Goal: Task Accomplishment & Management: Manage account settings

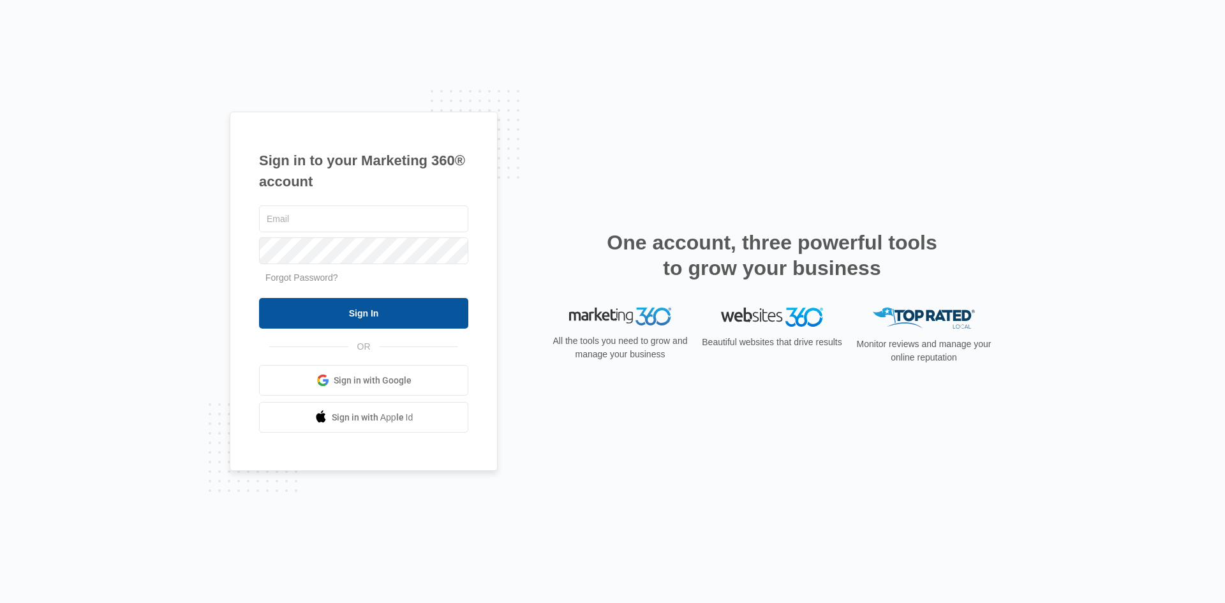
type input "[EMAIL_ADDRESS][DOMAIN_NAME]"
click at [315, 276] on input "Sign In" at bounding box center [363, 313] width 209 height 31
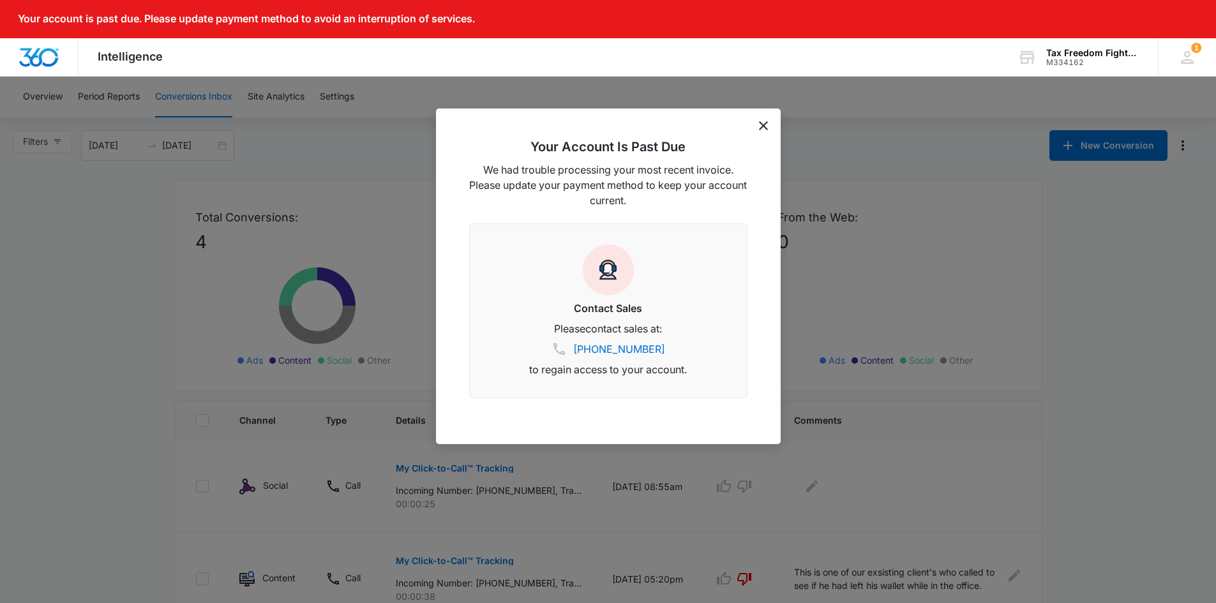
click at [763, 123] on icon "dismiss this dialog" at bounding box center [763, 125] width 9 height 9
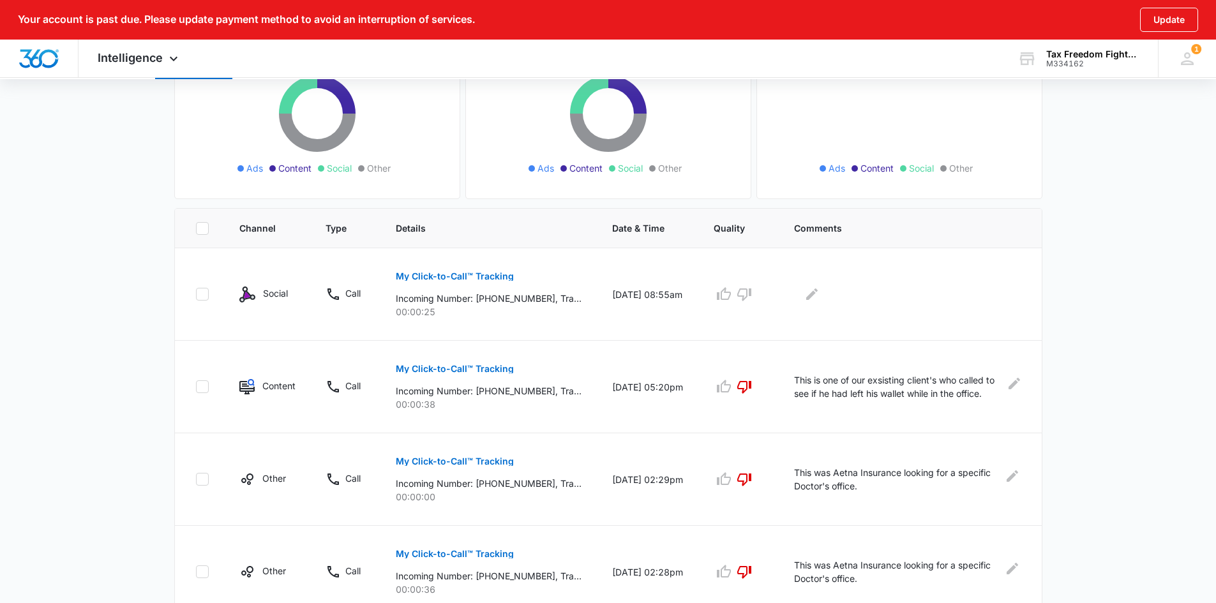
scroll to position [236, 0]
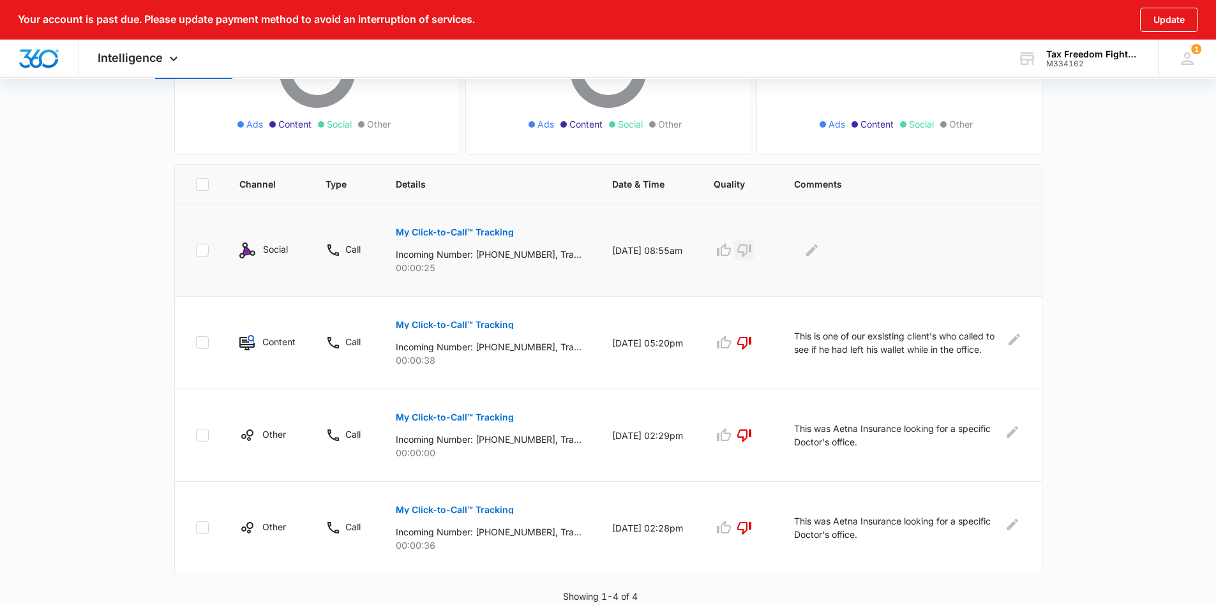
click at [750, 249] on icon "button" at bounding box center [743, 249] width 15 height 15
click at [817, 249] on icon "Edit Comments" at bounding box center [811, 249] width 11 height 11
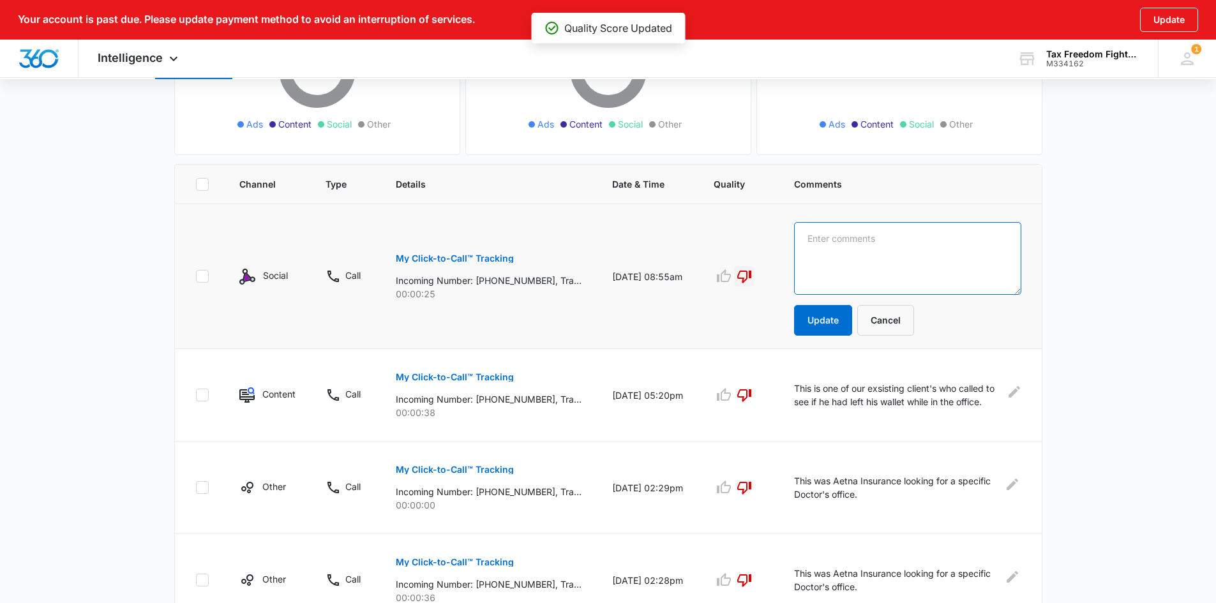
click at [821, 249] on textarea at bounding box center [907, 258] width 227 height 73
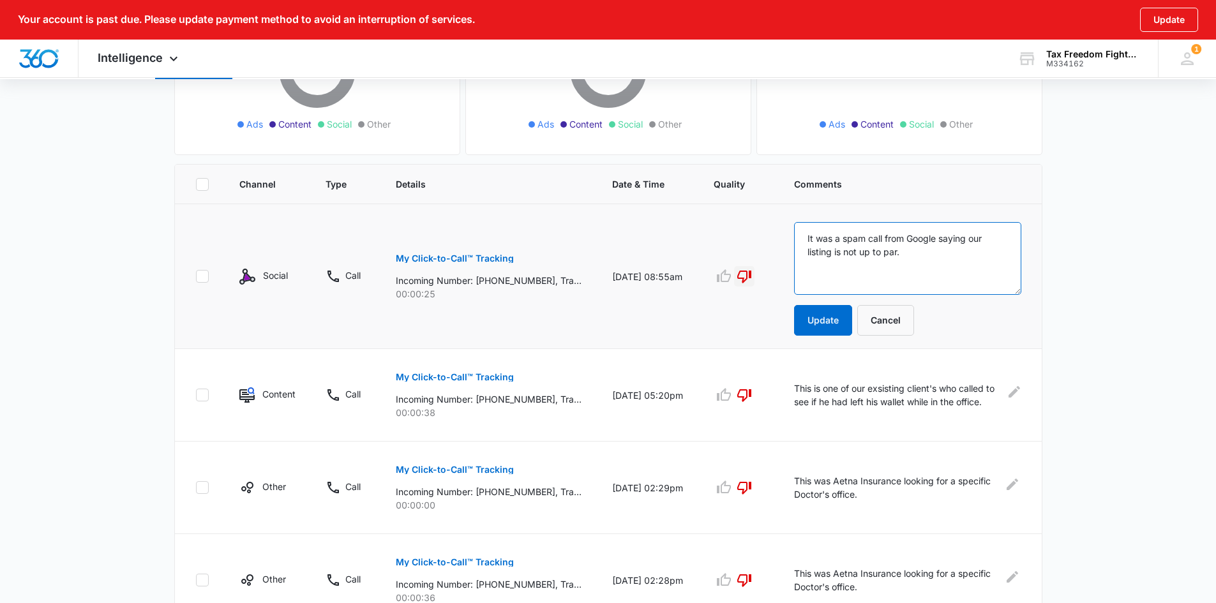
click at [814, 255] on textarea "It was a spam call from Google saying our listing is not up to par." at bounding box center [907, 258] width 227 height 73
type textarea "It was a spam call from Google saying our webpage is not up to par."
click at [840, 320] on button "Update" at bounding box center [823, 320] width 58 height 31
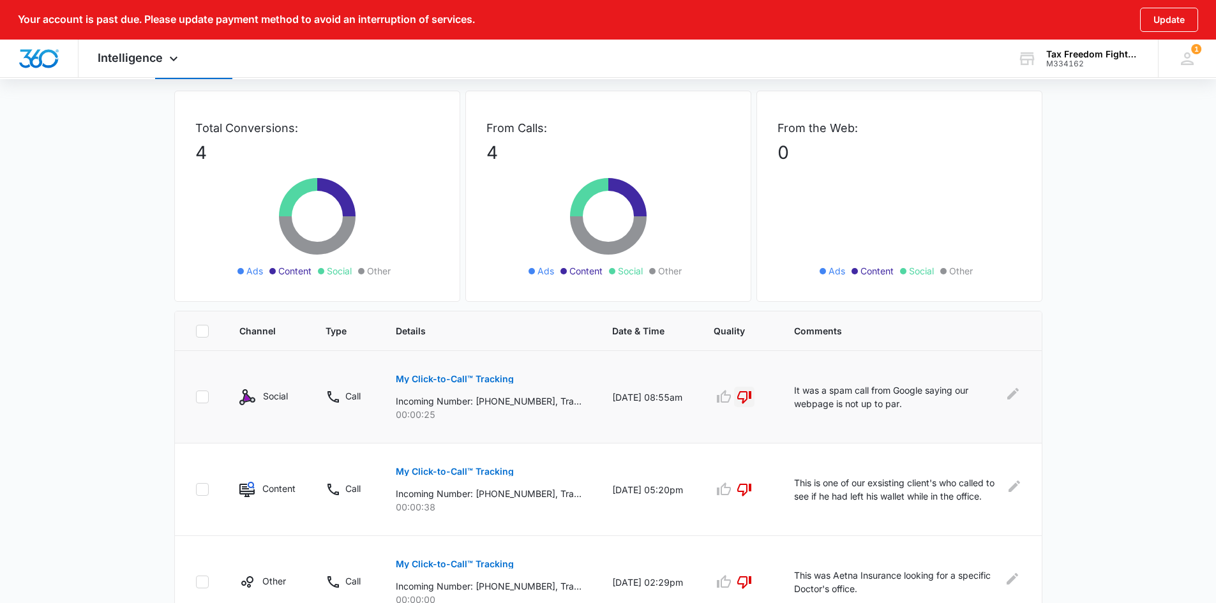
scroll to position [0, 0]
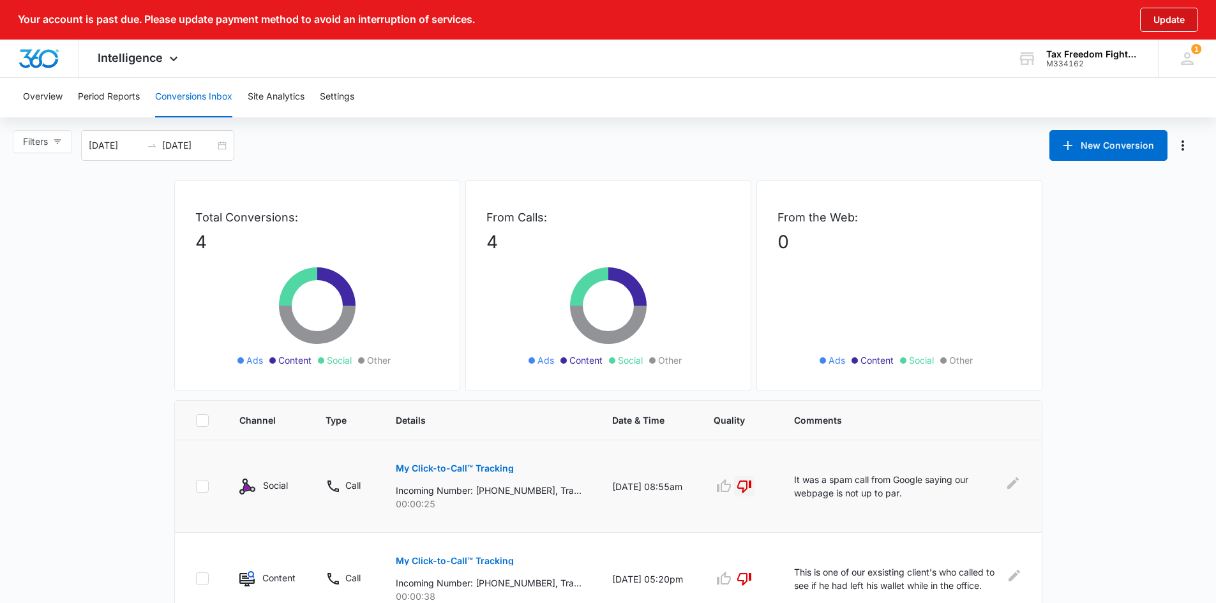
click at [1172, 15] on button "Update" at bounding box center [1169, 20] width 58 height 24
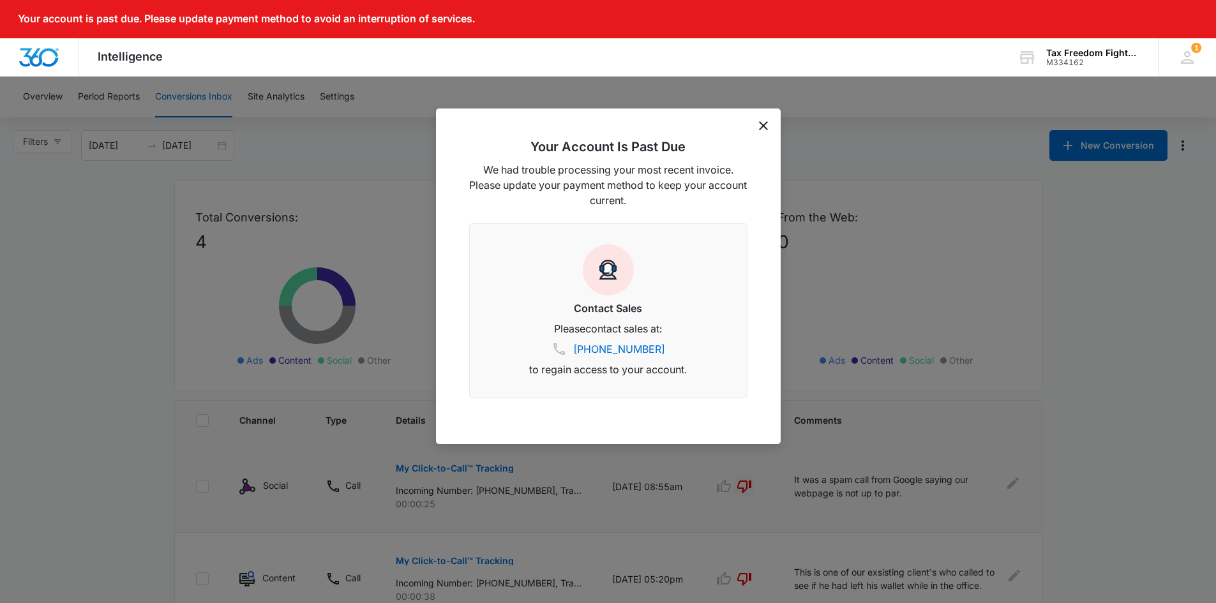
click at [760, 126] on icon "dismiss this dialog" at bounding box center [763, 125] width 9 height 9
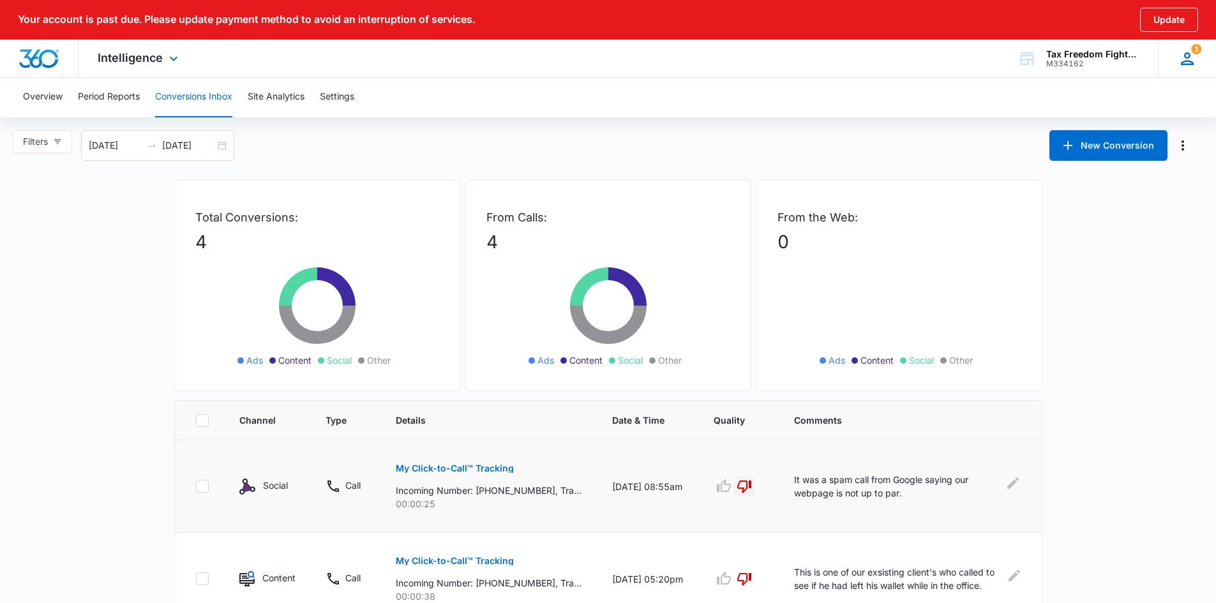
click at [1199, 55] on div "1 TF Tax Freedom [EMAIL_ADDRESS][DOMAIN_NAME] My Profile 1 Notifications Suppor…" at bounding box center [1186, 59] width 58 height 38
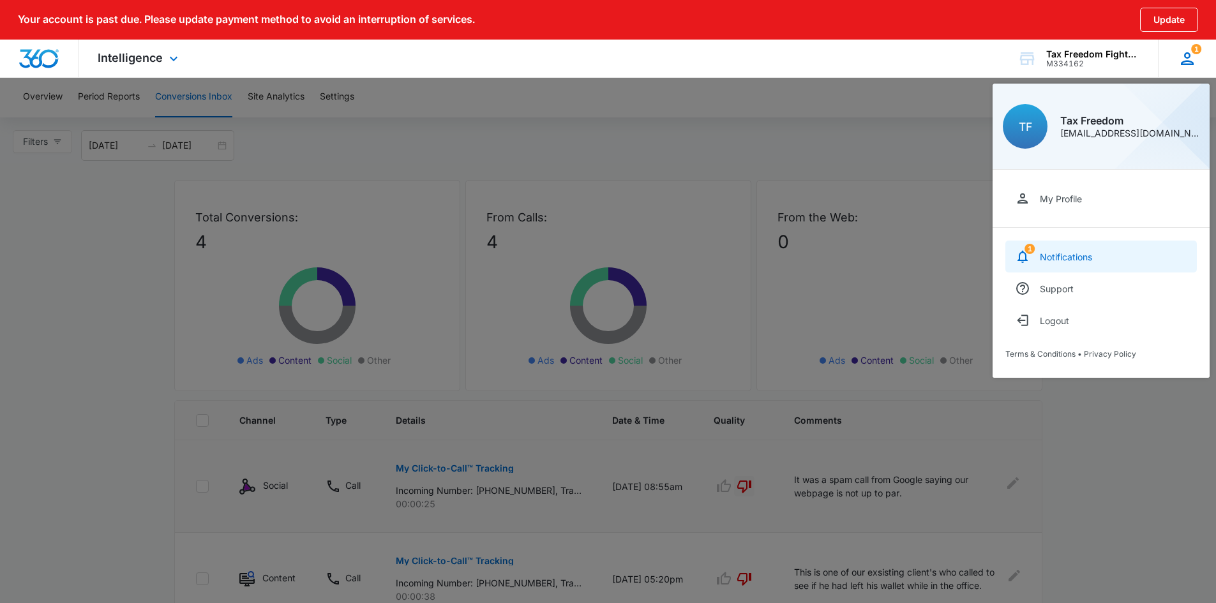
click at [1071, 260] on div "Notifications" at bounding box center [1065, 256] width 52 height 11
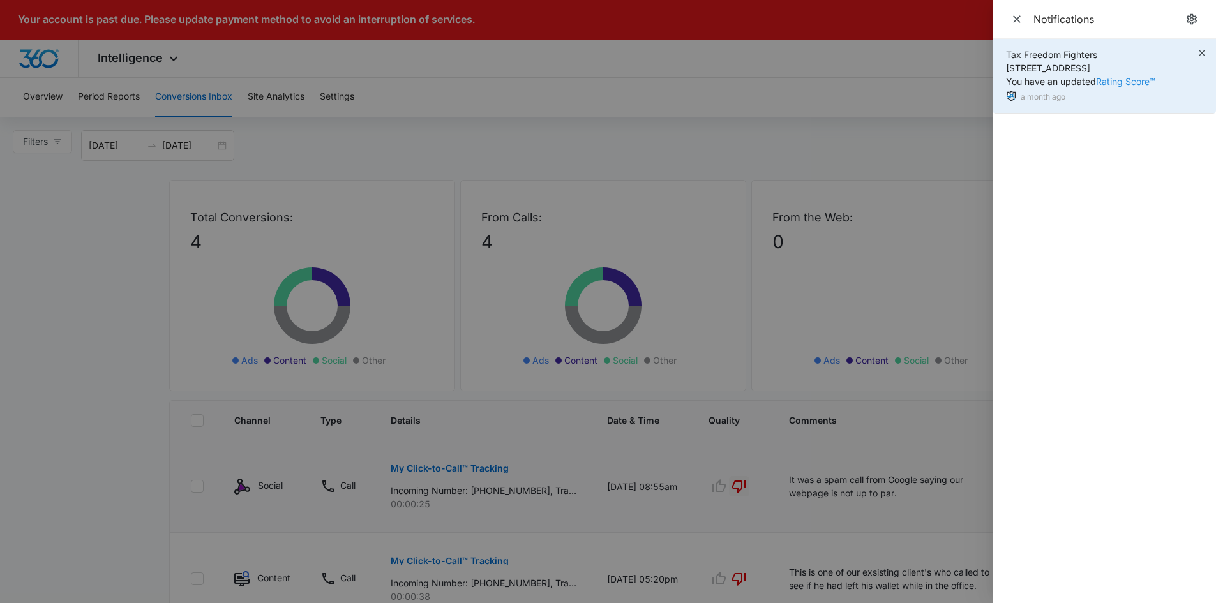
click at [1139, 82] on link "Rating Score™" at bounding box center [1125, 81] width 59 height 11
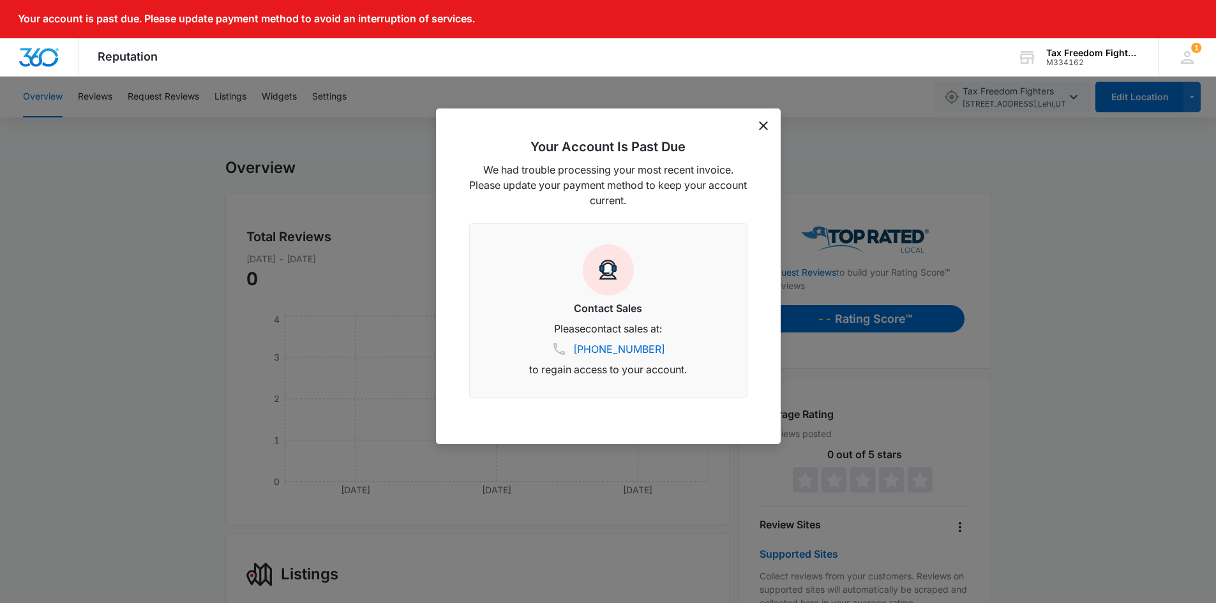
click at [760, 124] on icon "dismiss this dialog" at bounding box center [763, 125] width 9 height 9
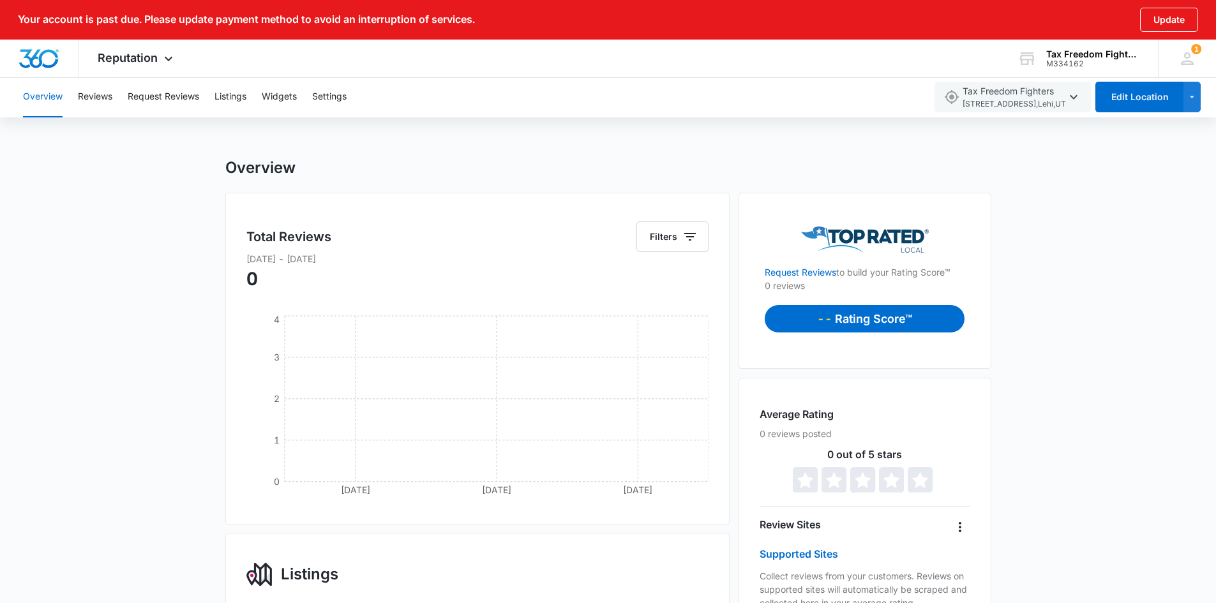
click at [859, 326] on p "Rating Score™" at bounding box center [873, 318] width 77 height 17
click at [1108, 53] on div "Tax Freedom Fighters" at bounding box center [1092, 54] width 93 height 10
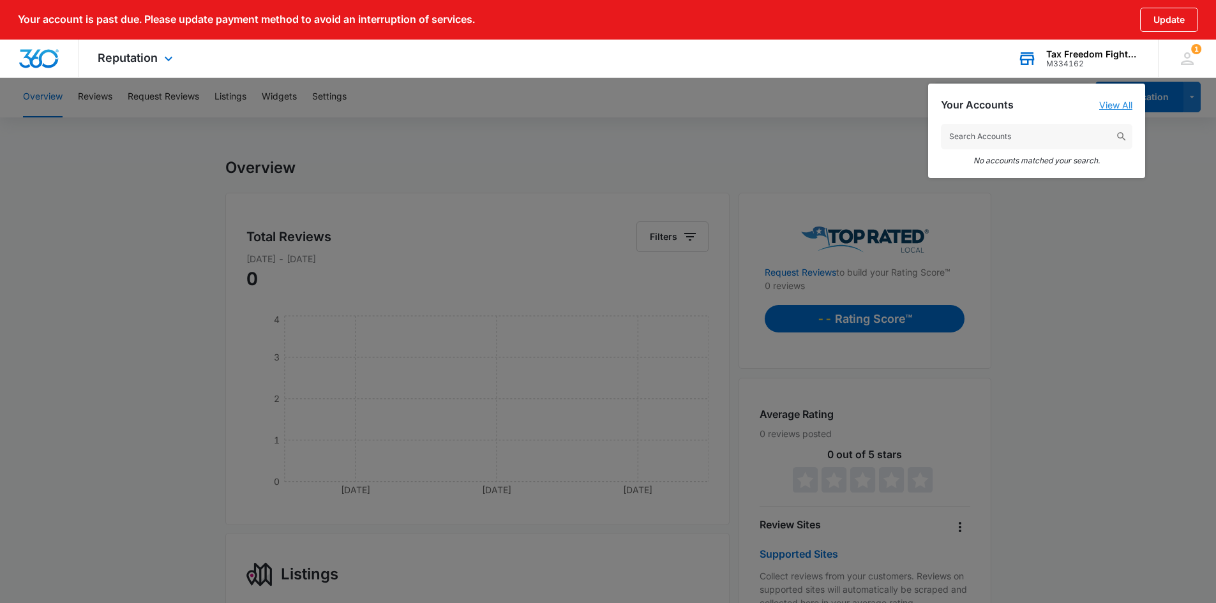
click at [1106, 105] on link "View All" at bounding box center [1115, 105] width 33 height 11
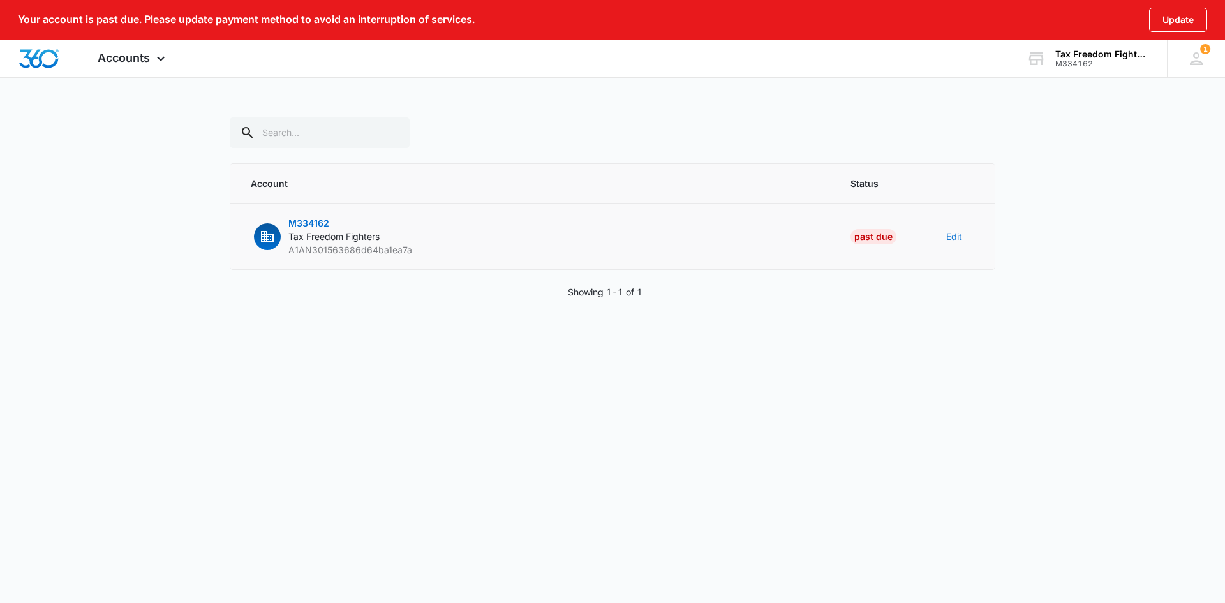
click at [958, 234] on button "Edit" at bounding box center [954, 236] width 16 height 13
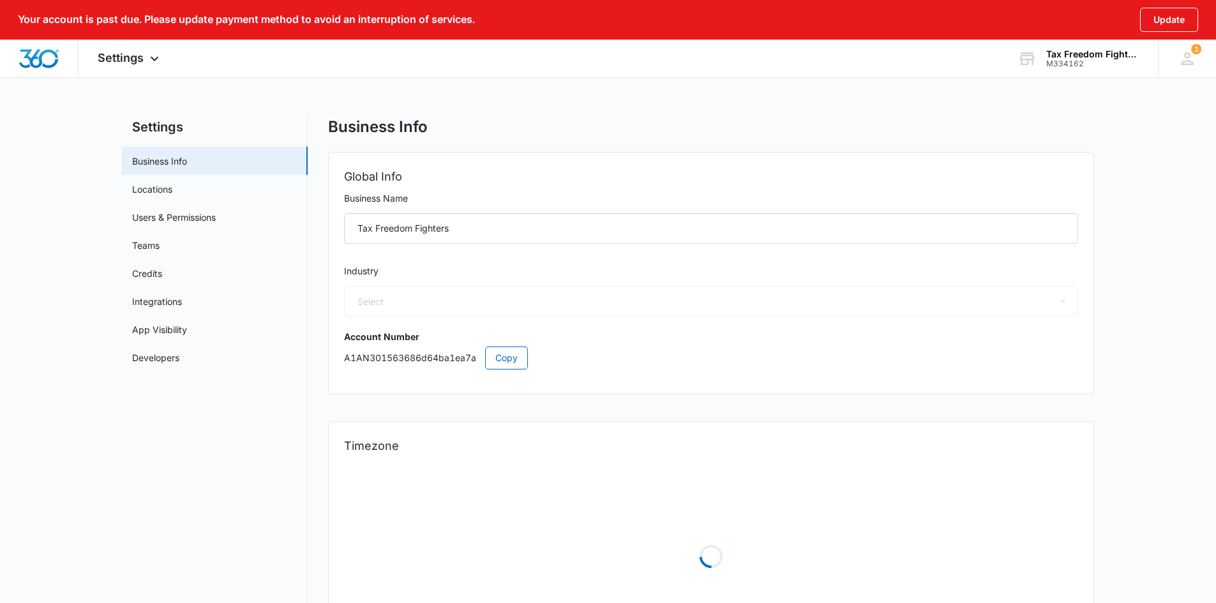
select select "32"
select select "US"
select select "America/Denver"
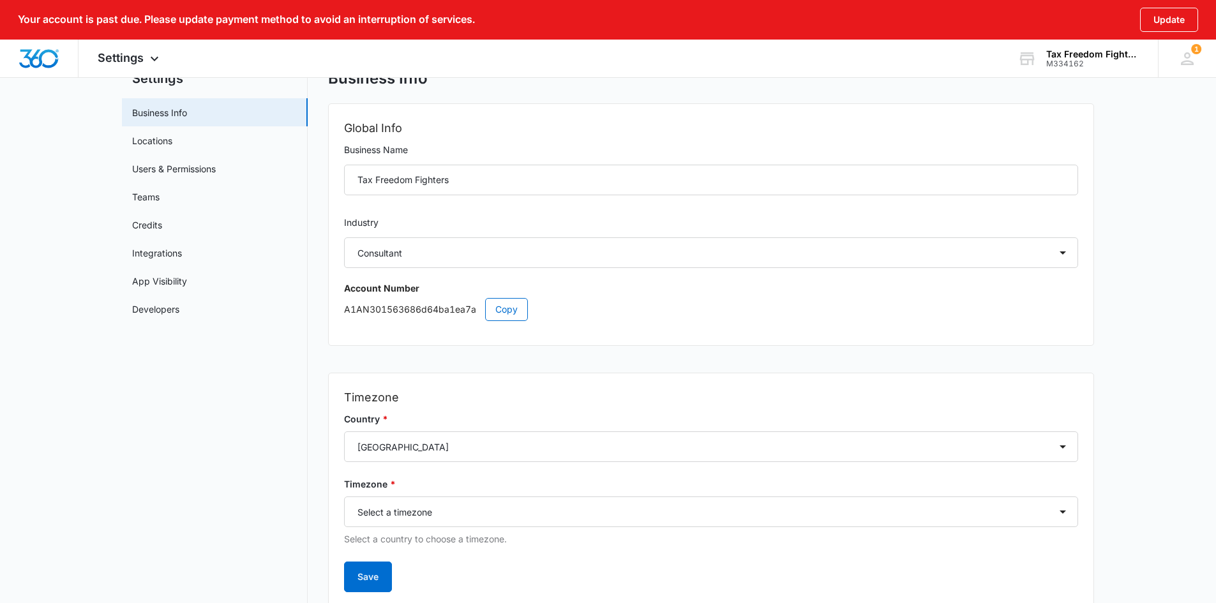
scroll to position [96, 0]
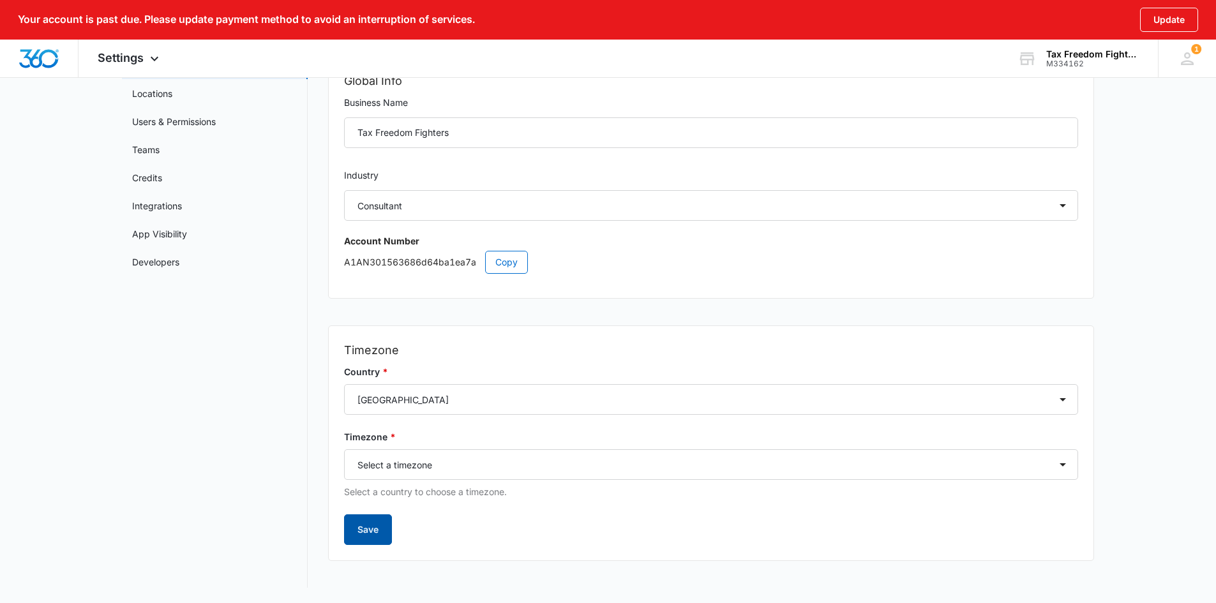
click at [361, 533] on button "Save" at bounding box center [368, 529] width 48 height 31
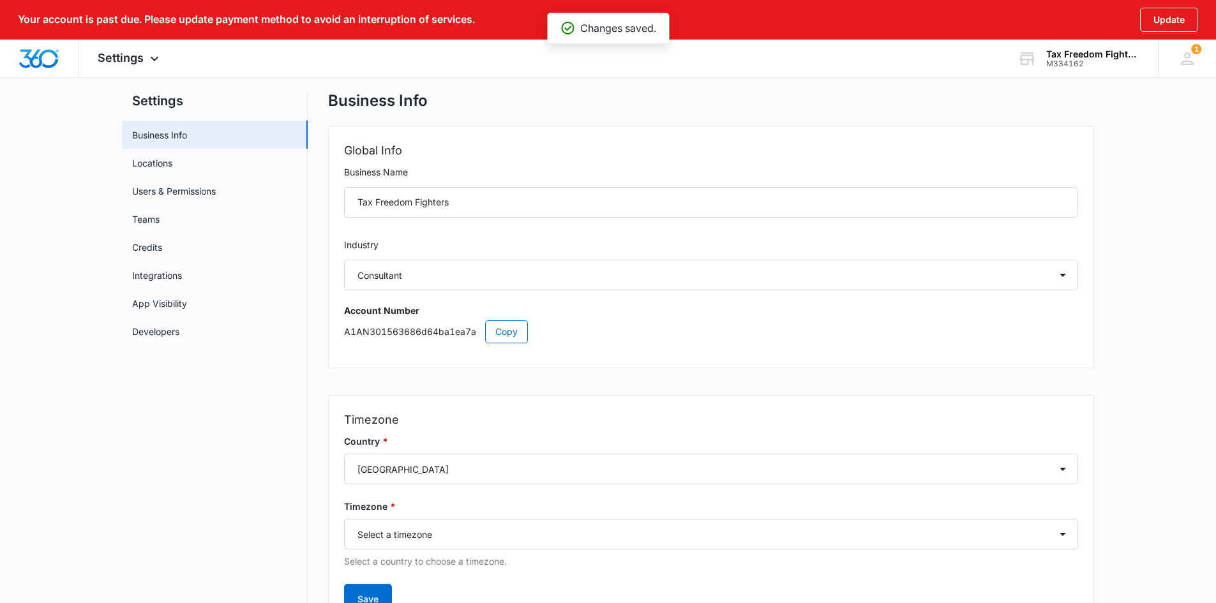
scroll to position [0, 0]
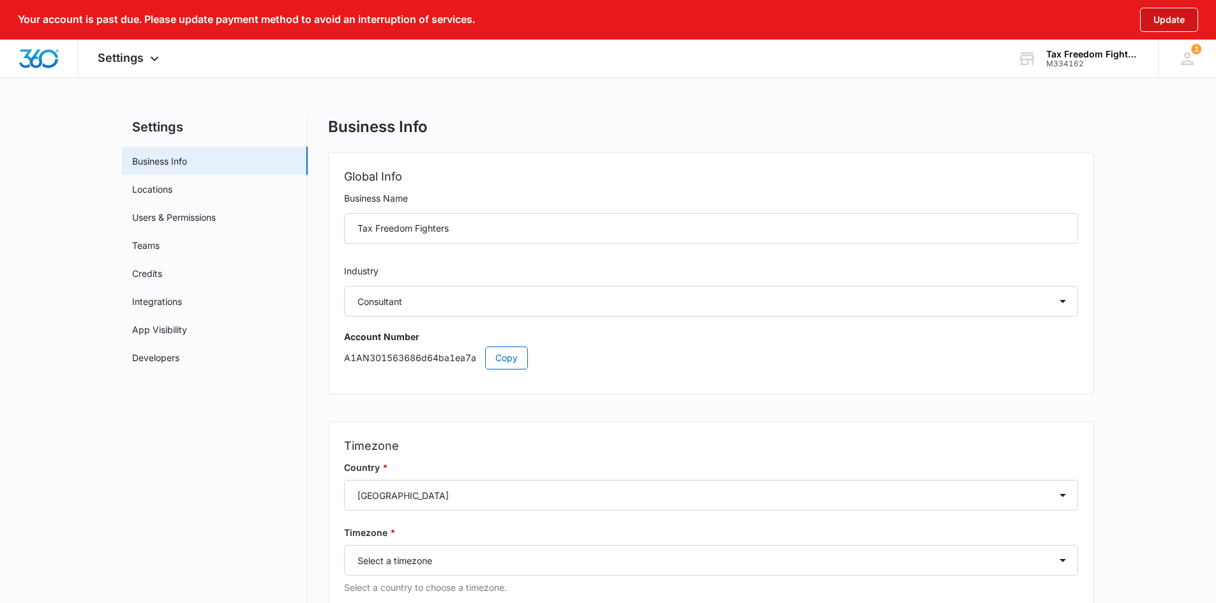
click at [1177, 11] on button "Update" at bounding box center [1169, 20] width 58 height 24
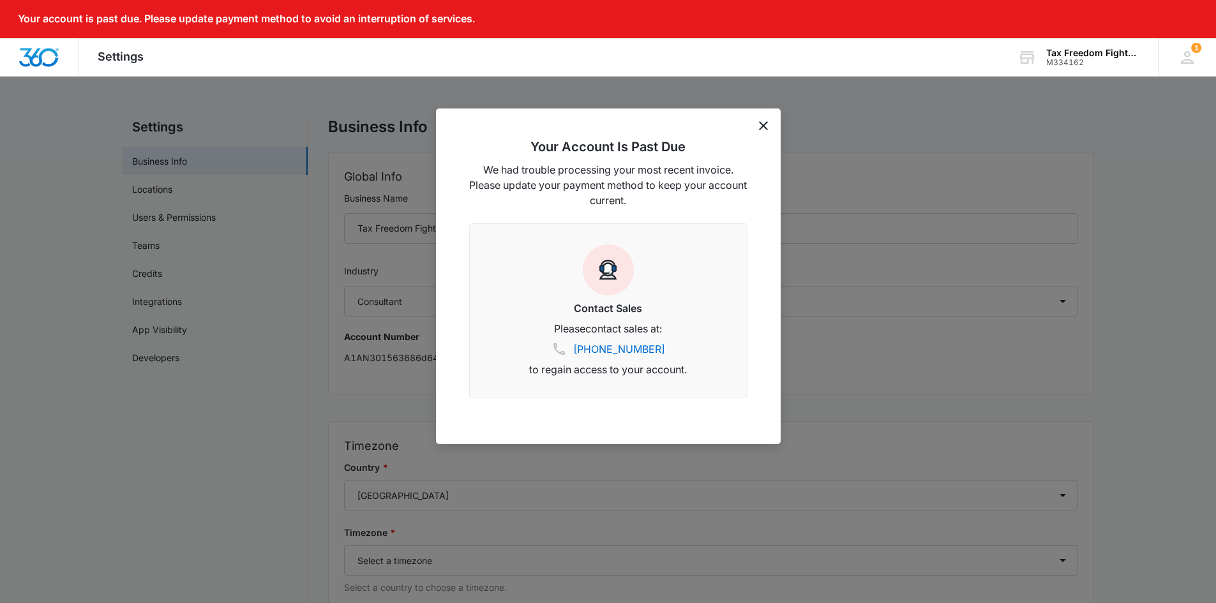
click at [764, 127] on icon "dismiss this dialog" at bounding box center [763, 125] width 9 height 9
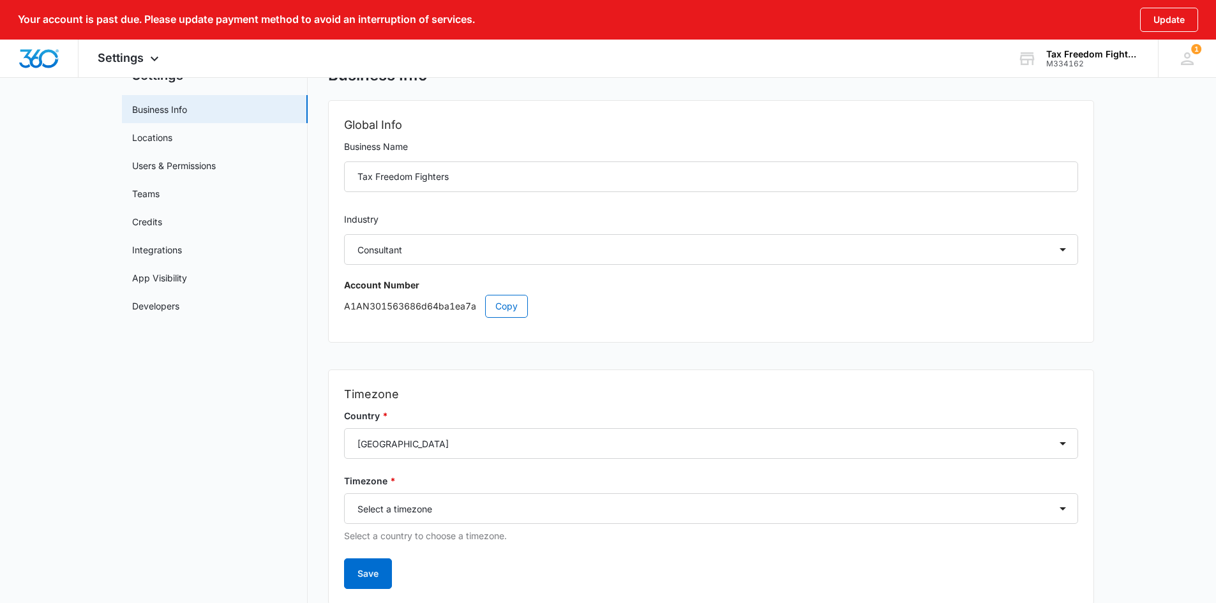
scroll to position [96, 0]
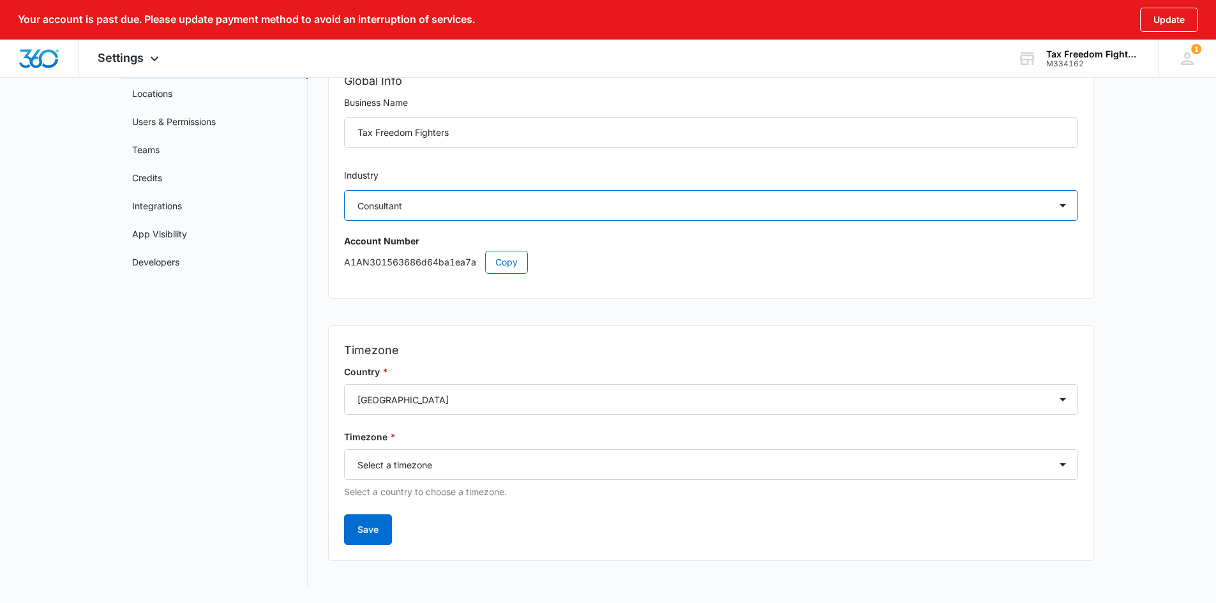
click at [926, 204] on select "Select Accounting / CPA Assisted Living Attorney / Law Firm Auto Repair Carpet …" at bounding box center [711, 205] width 734 height 31
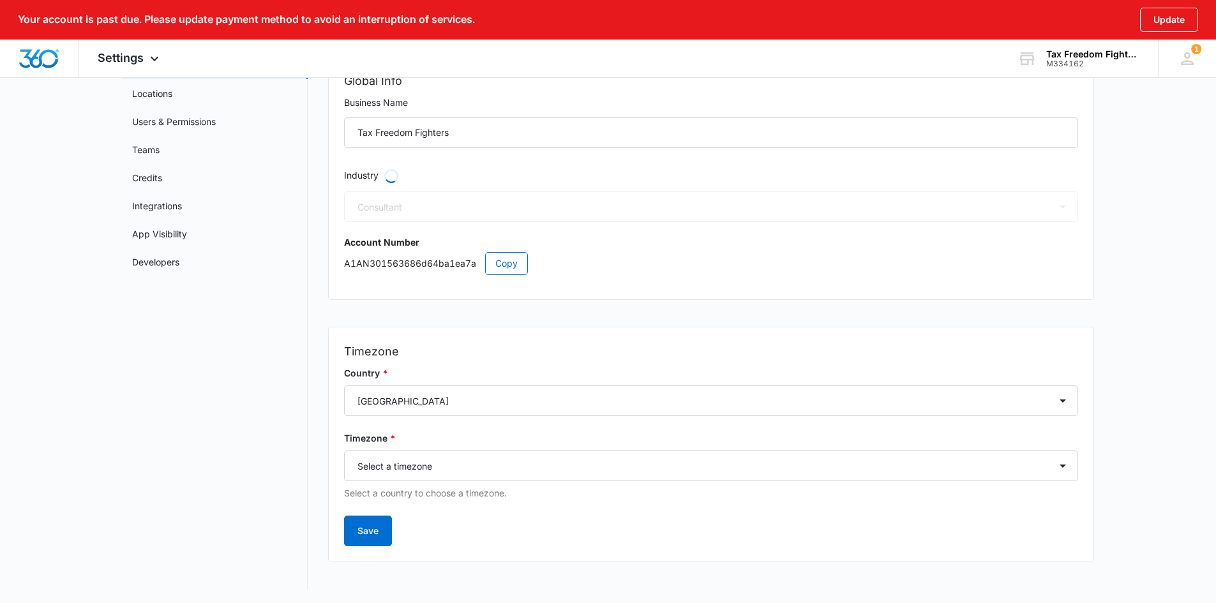
select select "33"
click at [372, 529] on button "Save" at bounding box center [368, 529] width 48 height 31
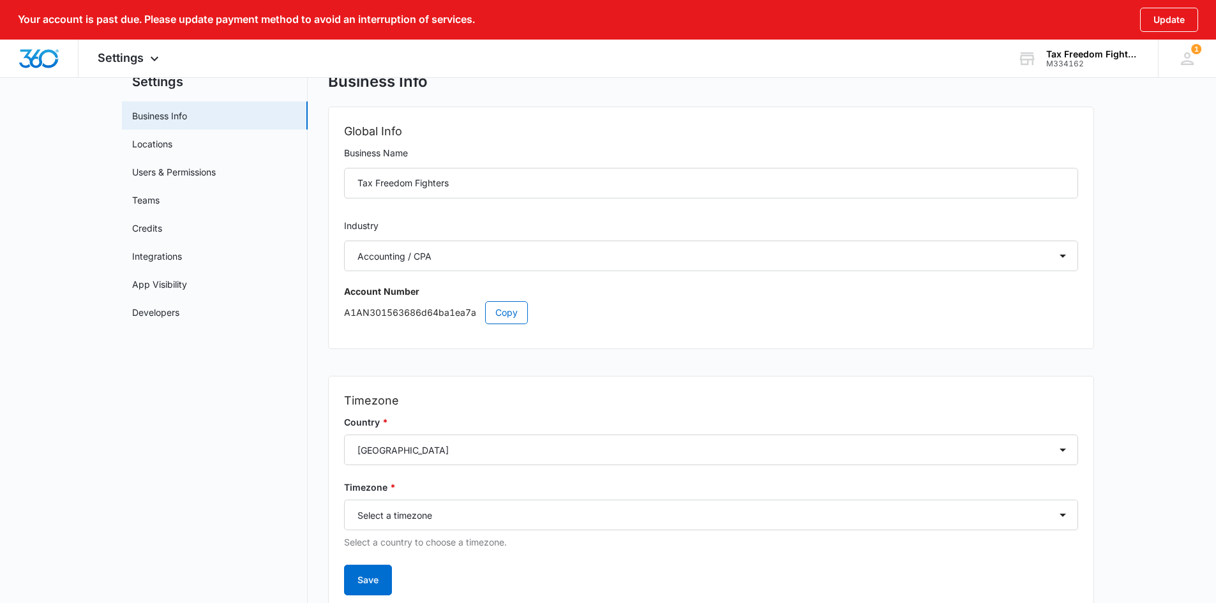
scroll to position [0, 0]
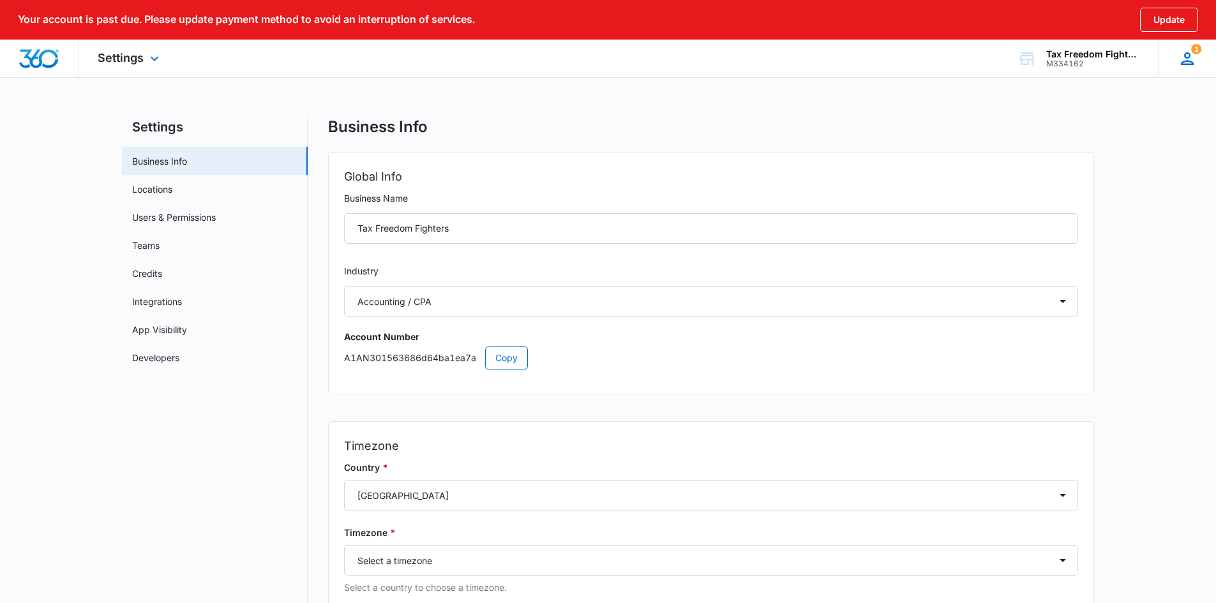
click at [1182, 64] on icon at bounding box center [1186, 58] width 13 height 13
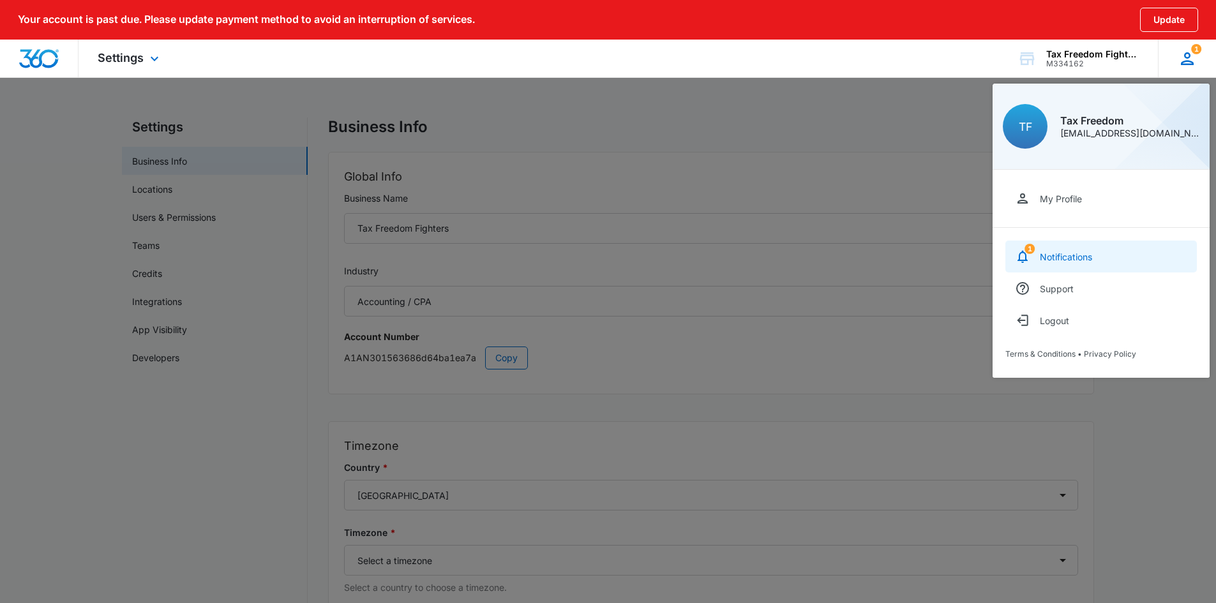
click at [1080, 255] on div "Notifications" at bounding box center [1065, 256] width 52 height 11
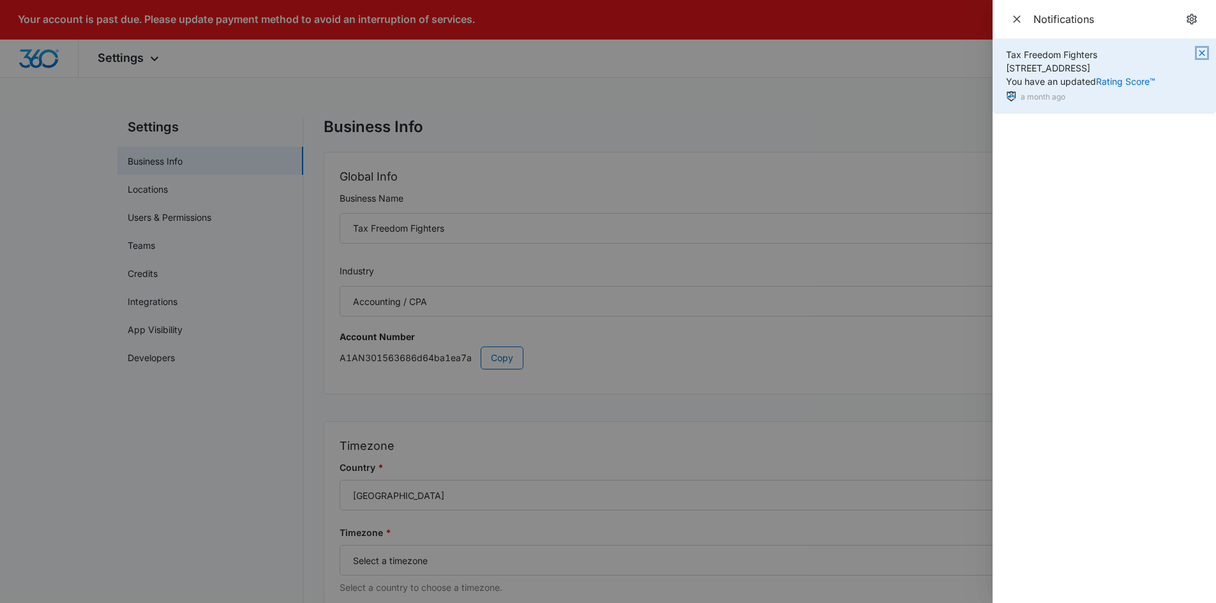
click at [1204, 48] on icon "button" at bounding box center [1201, 53] width 10 height 10
